Goal: Information Seeking & Learning: Check status

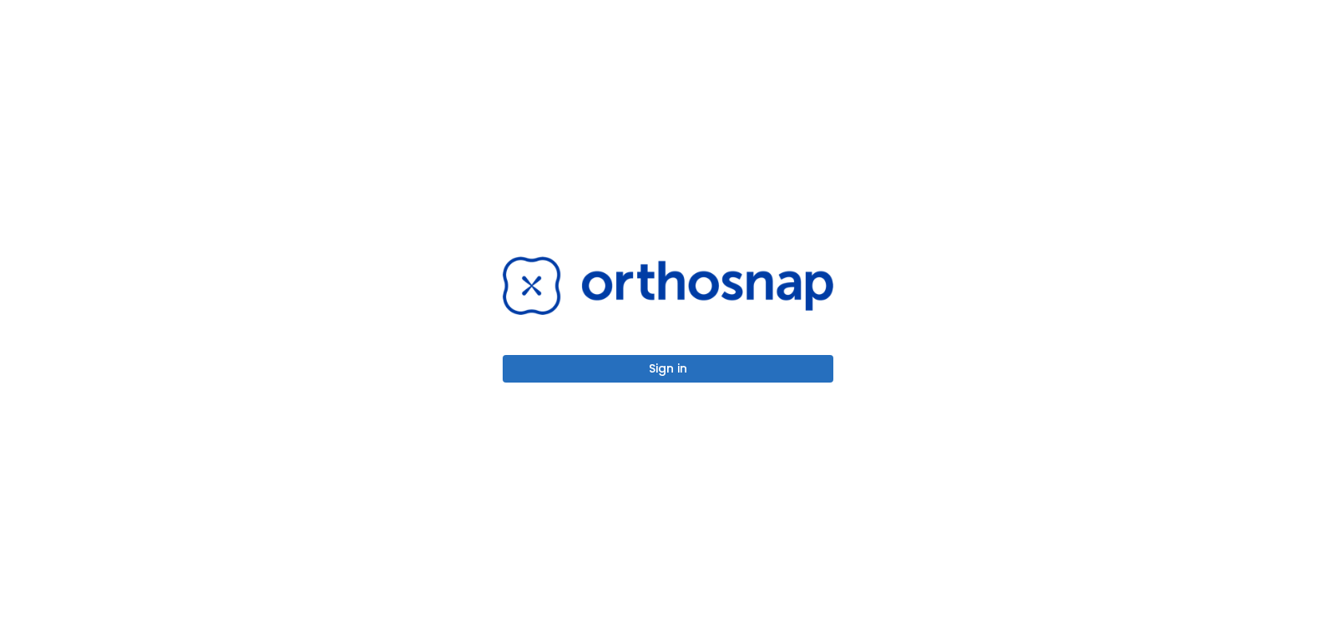
click at [705, 368] on button "Sign in" at bounding box center [668, 369] width 331 height 28
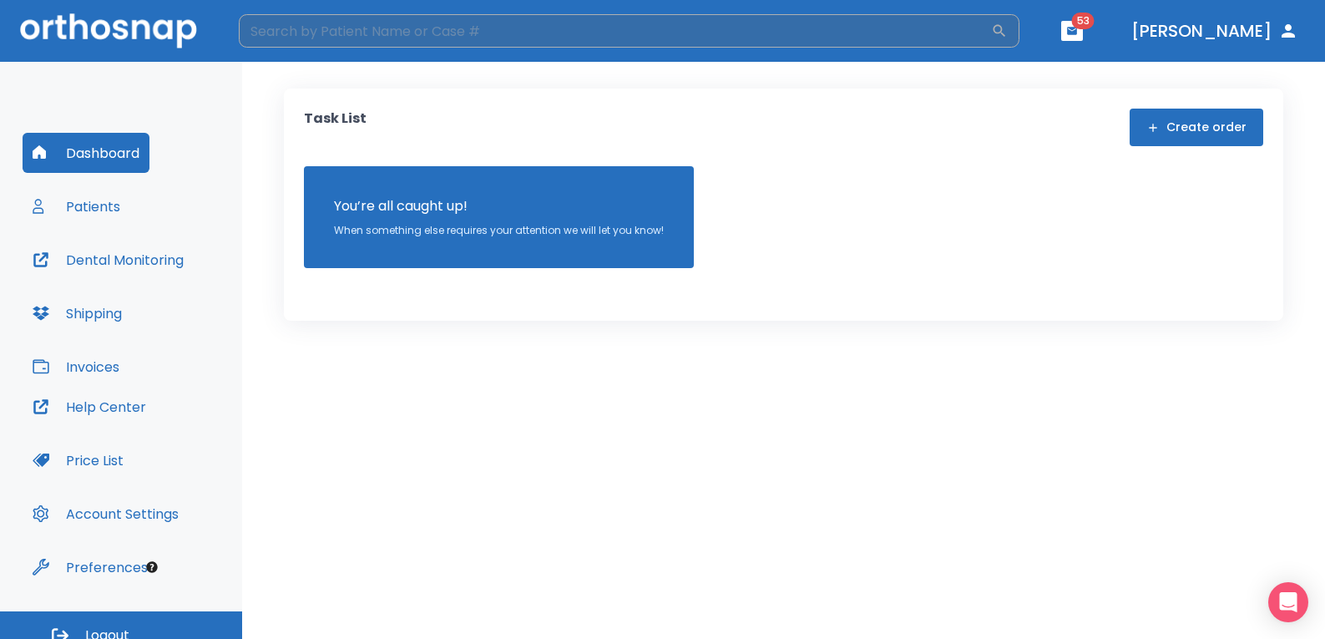
click at [418, 28] on input "search" at bounding box center [615, 30] width 752 height 33
click at [94, 207] on button "Patients" at bounding box center [77, 206] width 108 height 40
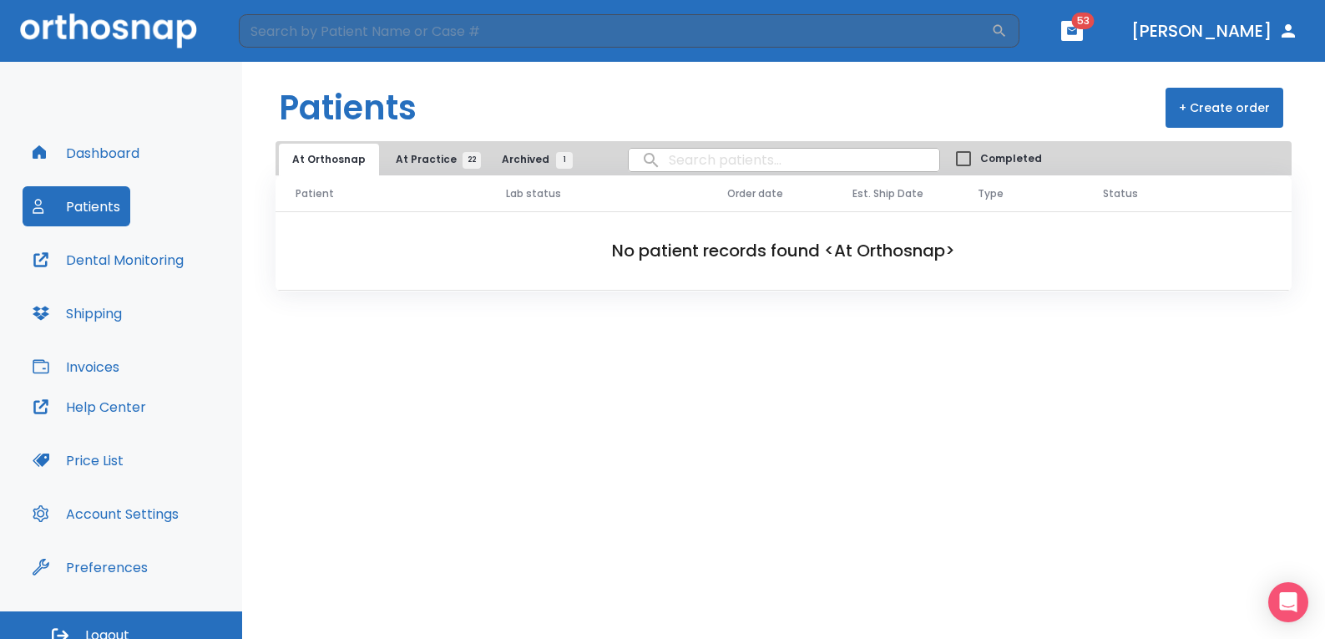
click at [697, 159] on input "search" at bounding box center [784, 160] width 311 height 33
type input "[PERSON_NAME]"
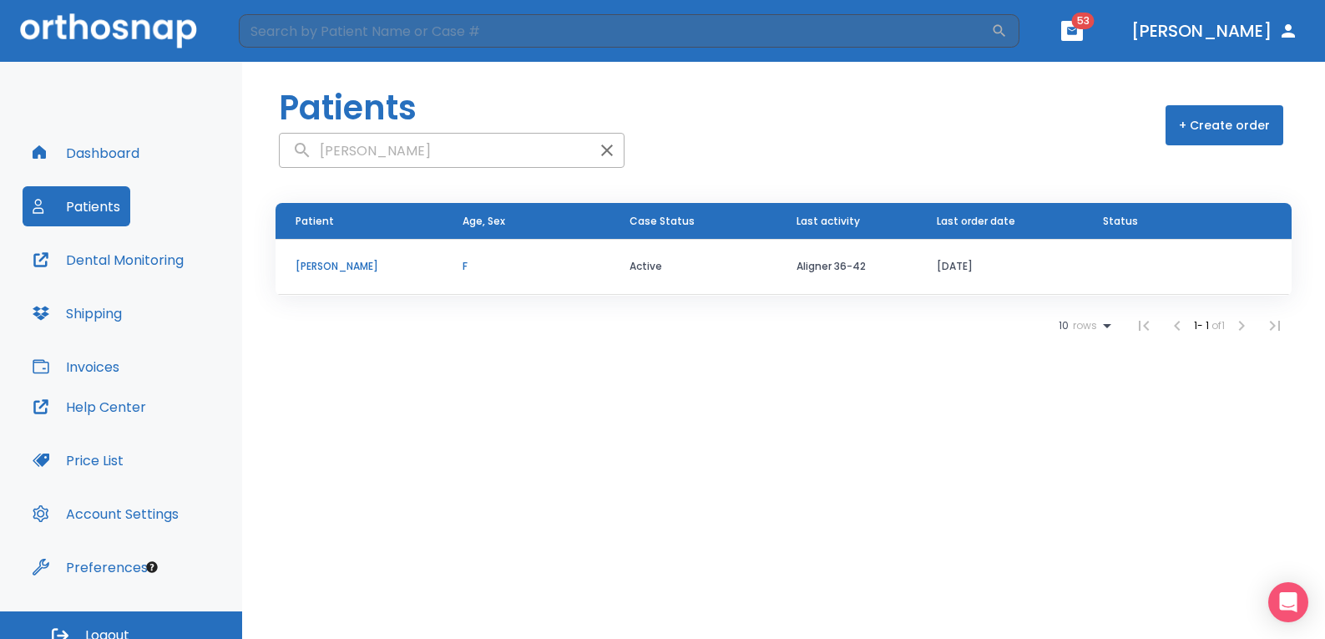
click at [311, 271] on p "[PERSON_NAME]" at bounding box center [359, 266] width 127 height 15
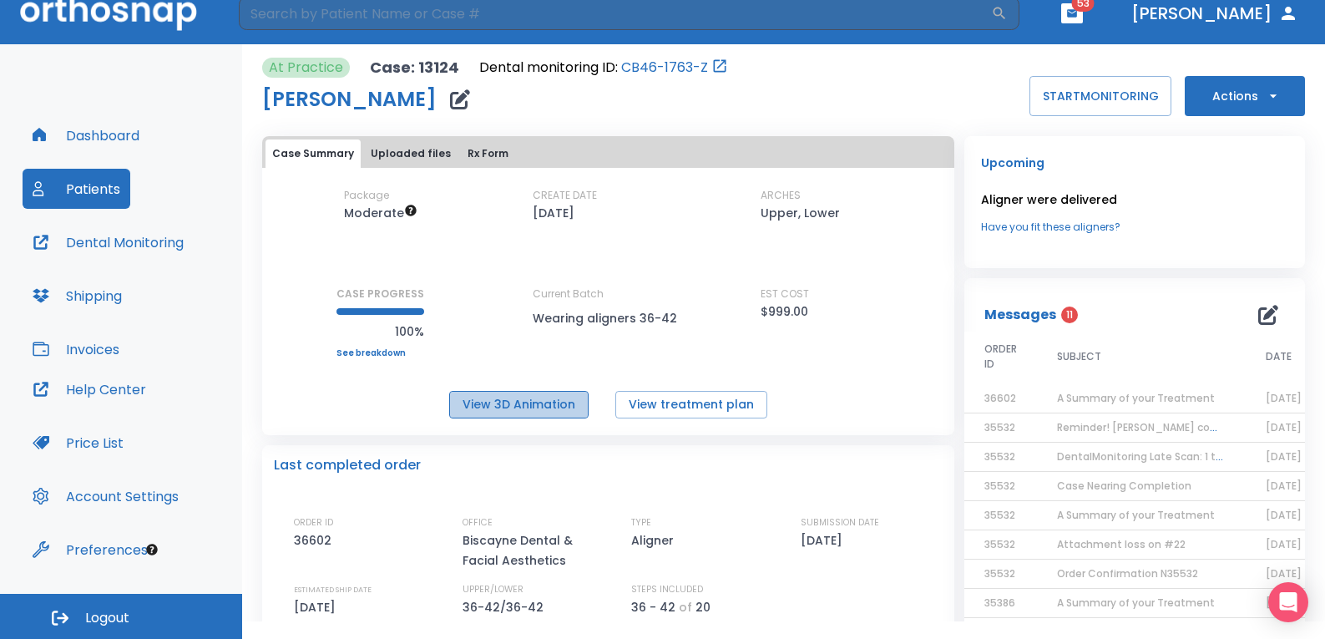
click at [552, 400] on button "View 3D Animation" at bounding box center [518, 405] width 139 height 28
